Goal: Task Accomplishment & Management: Use online tool/utility

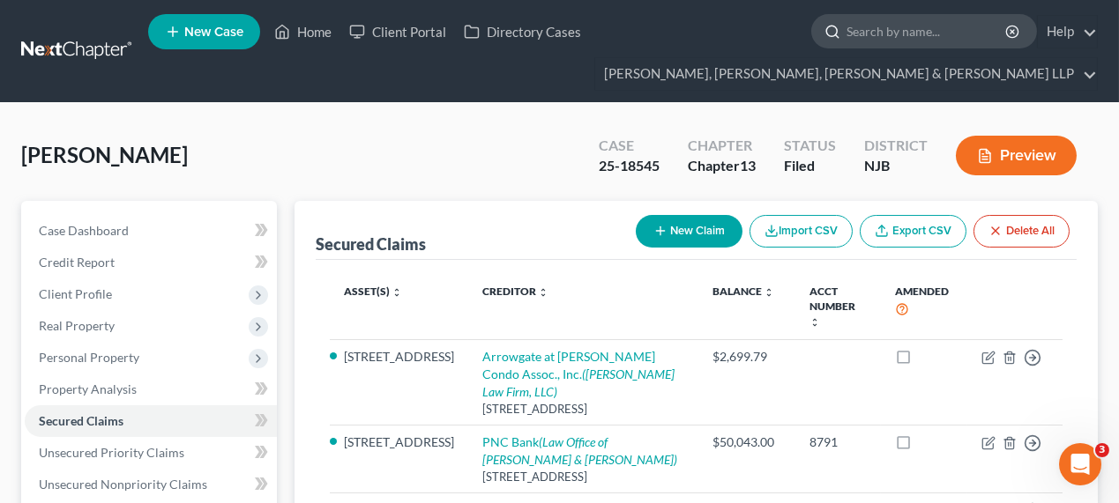
click at [857, 23] on input "search" at bounding box center [926, 31] width 161 height 33
type input "yara"
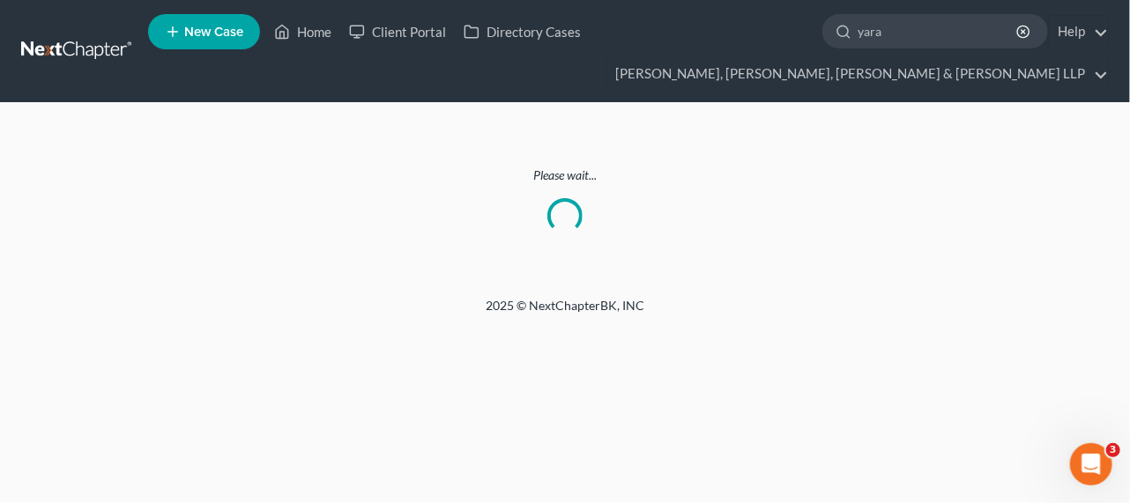
click at [74, 34] on nav "Home New Case Client Portal Directory Cases Scura Wigfield, [PERSON_NAME], [PER…" at bounding box center [565, 51] width 1130 height 102
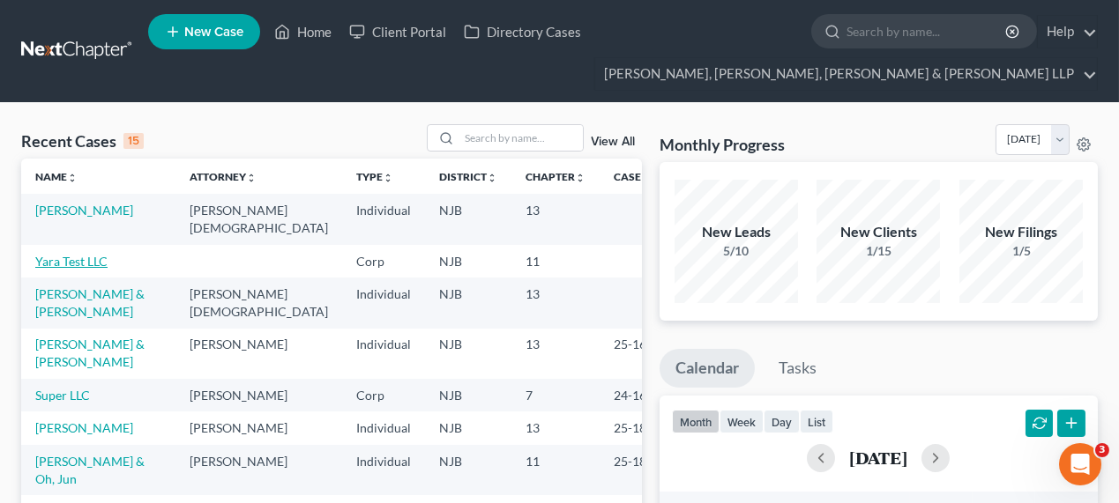
click at [90, 254] on link "Yara Test LLC" at bounding box center [71, 261] width 72 height 15
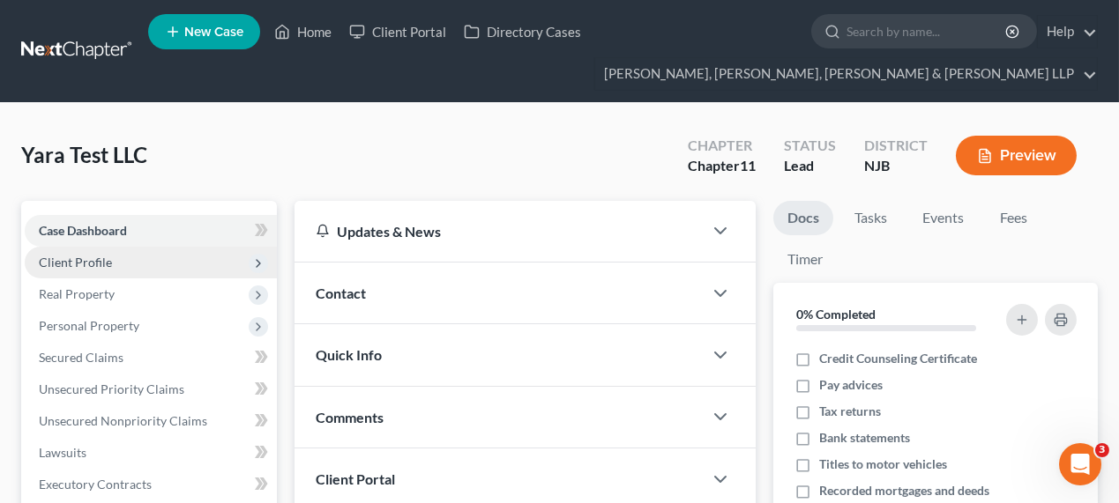
click at [115, 253] on span "Client Profile" at bounding box center [151, 263] width 252 height 32
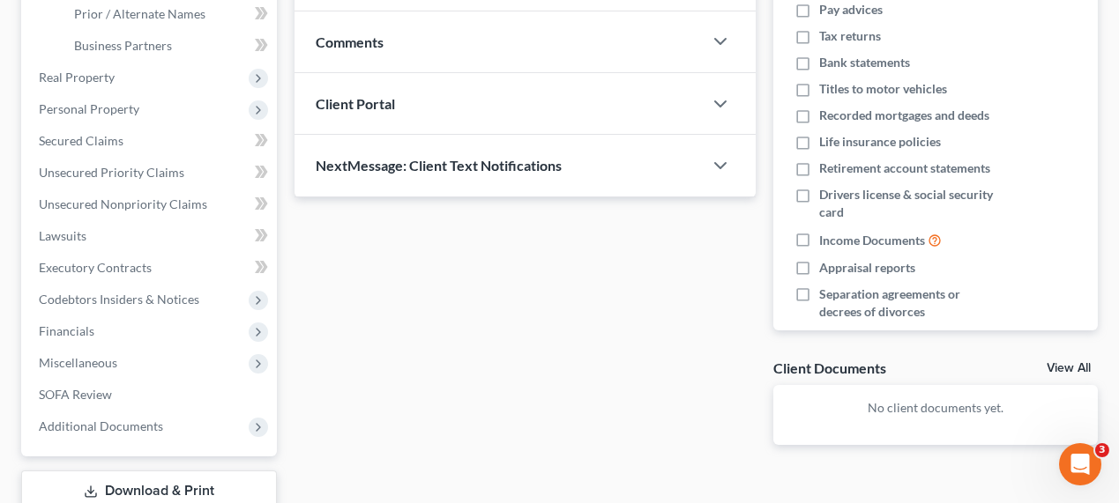
scroll to position [400, 0]
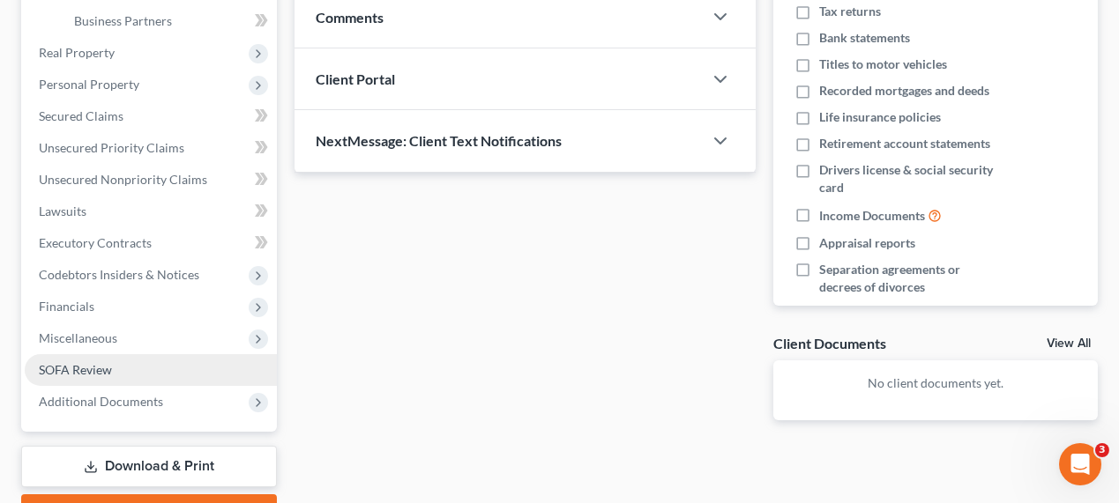
click at [137, 373] on link "SOFA Review" at bounding box center [151, 370] width 252 height 32
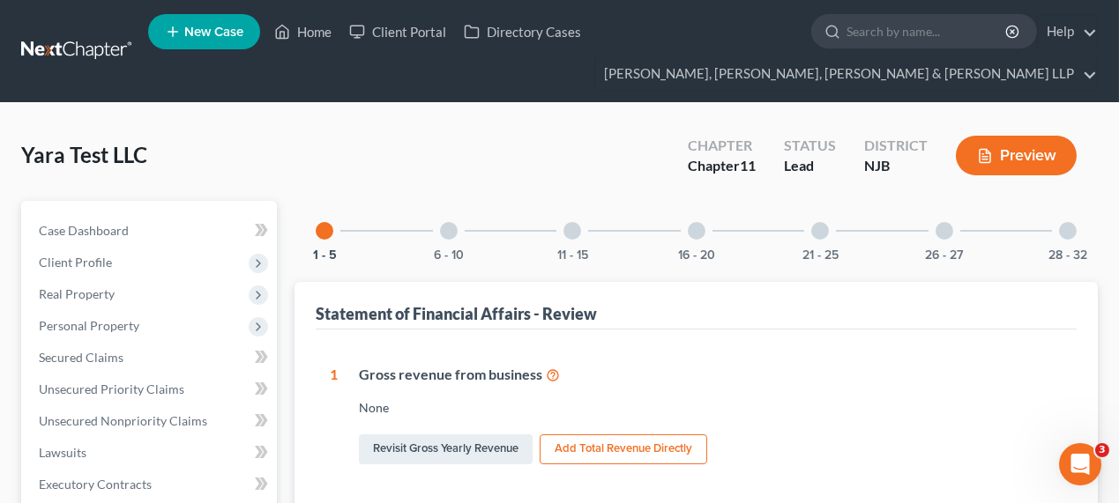
click at [448, 233] on div at bounding box center [449, 231] width 18 height 18
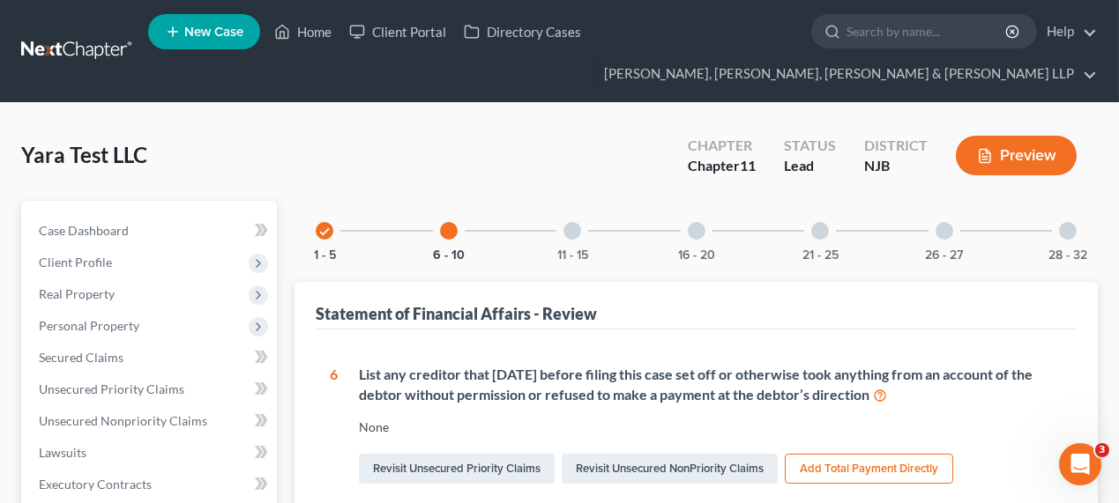
click at [590, 232] on div "11 - 15" at bounding box center [572, 231] width 60 height 60
